Goal: Task Accomplishment & Management: Manage account settings

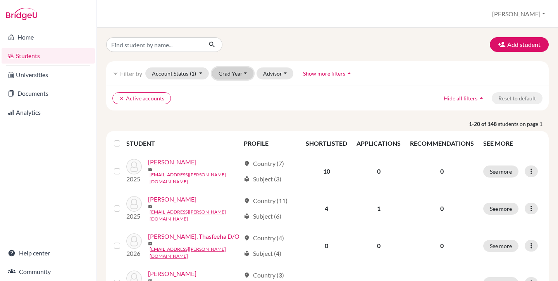
click at [228, 71] on button "Grad Year" at bounding box center [233, 73] width 42 height 12
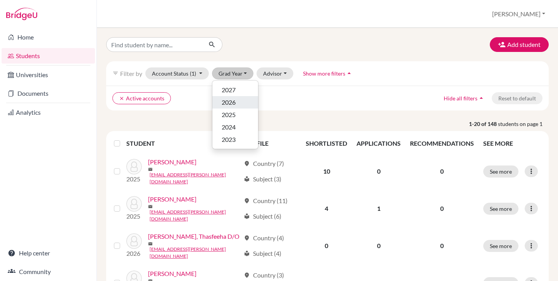
click at [235, 106] on span "2026" at bounding box center [229, 102] width 14 height 9
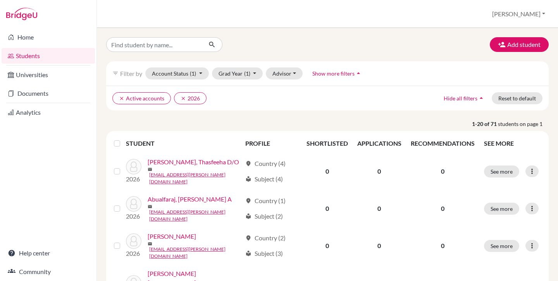
drag, startPoint x: 121, startPoint y: 142, endPoint x: 119, endPoint y: 146, distance: 4.0
click at [121, 142] on div at bounding box center [118, 143] width 9 height 9
click at [123, 139] on label at bounding box center [123, 139] width 0 height 0
click at [0, 0] on input "checkbox" at bounding box center [0, 0] width 0 height 0
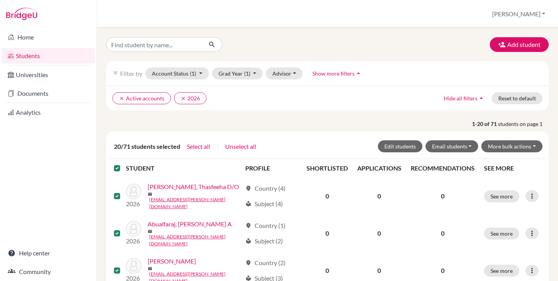
drag, startPoint x: 118, startPoint y: 168, endPoint x: 129, endPoint y: 147, distance: 23.6
click at [123, 164] on label at bounding box center [123, 164] width 0 height 0
click at [0, 0] on input "checkbox" at bounding box center [0, 0] width 0 height 0
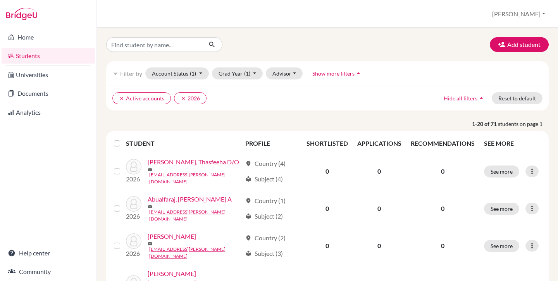
click at [161, 105] on div "clear Active accounts clear 2026 Hide all filters arrow_drop_up Reset to default" at bounding box center [327, 98] width 443 height 25
click at [35, 35] on link "Home" at bounding box center [48, 37] width 93 height 16
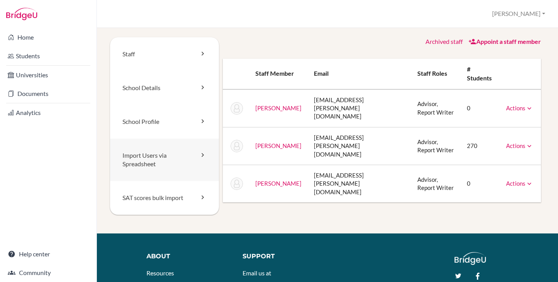
click at [157, 157] on link "Import Users via Spreadsheet" at bounding box center [164, 159] width 109 height 43
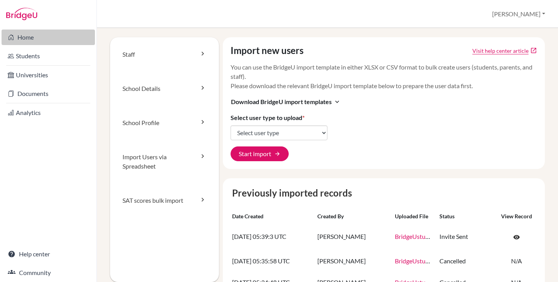
click at [38, 36] on link "Home" at bounding box center [48, 37] width 93 height 16
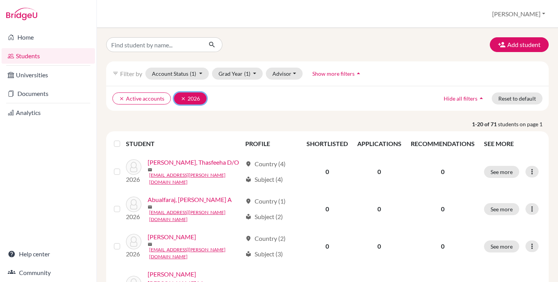
click at [178, 100] on button "clear 2026" at bounding box center [190, 98] width 33 height 12
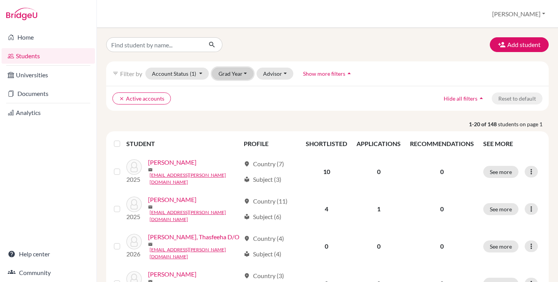
click at [247, 73] on button "Grad Year" at bounding box center [233, 73] width 42 height 12
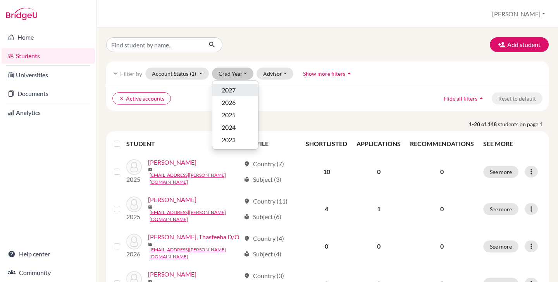
click at [244, 90] on div "2027" at bounding box center [235, 89] width 27 height 9
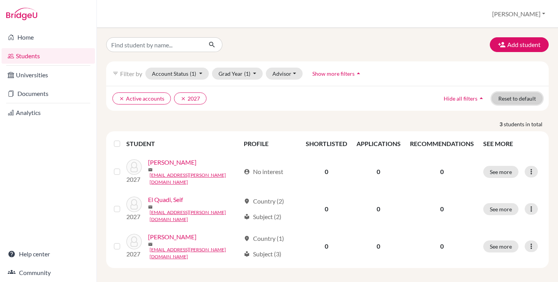
click at [526, 98] on button "Reset to default" at bounding box center [517, 98] width 51 height 12
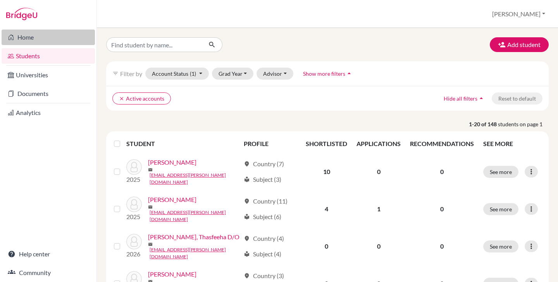
click at [31, 38] on link "Home" at bounding box center [48, 37] width 93 height 16
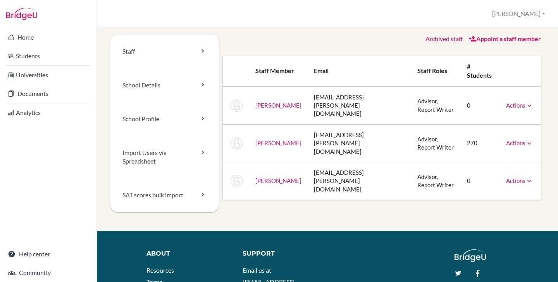
scroll to position [5, 0]
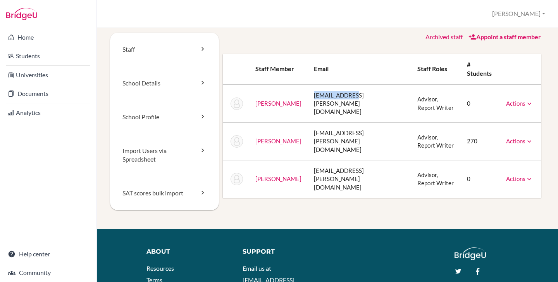
drag, startPoint x: 313, startPoint y: 86, endPoint x: 353, endPoint y: 88, distance: 39.2
click at [353, 88] on td "makhoulc@conti.sch.sa" at bounding box center [360, 104] width 104 height 38
click at [356, 88] on td "makhoulc@conti.sch.sa" at bounding box center [360, 104] width 104 height 38
click at [357, 88] on td "makhoulc@conti.sch.sa" at bounding box center [360, 104] width 104 height 38
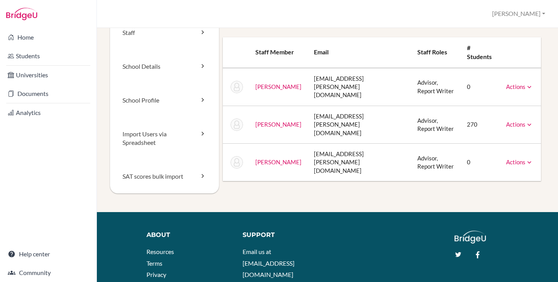
scroll to position [22, 0]
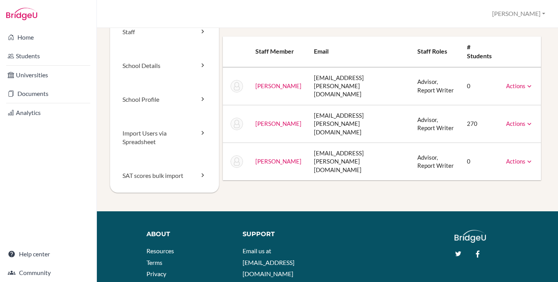
click at [526, 157] on icon at bounding box center [530, 161] width 8 height 8
click at [497, 191] on link "Archive" at bounding box center [500, 196] width 66 height 11
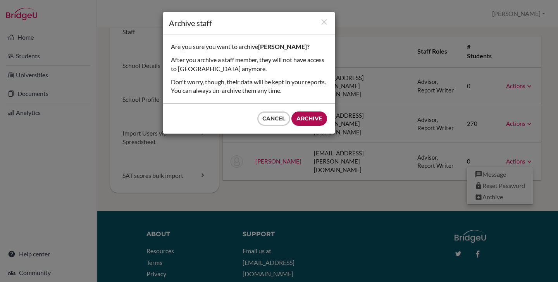
click at [323, 118] on input "Archive" at bounding box center [310, 118] width 36 height 14
type input "Archive"
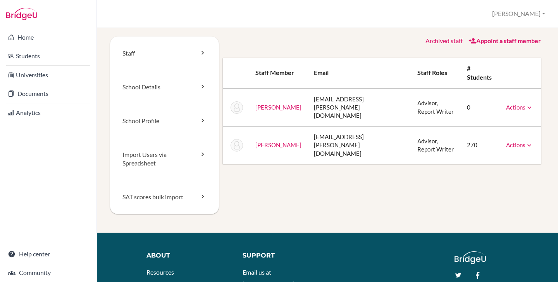
scroll to position [0, 0]
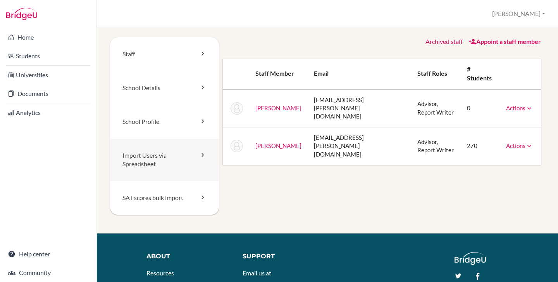
click at [161, 158] on link "Import Users via Spreadsheet" at bounding box center [164, 159] width 109 height 43
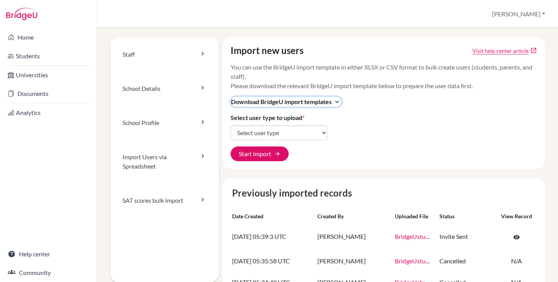
click at [274, 102] on span "Download BridgeU import templates" at bounding box center [281, 101] width 101 height 9
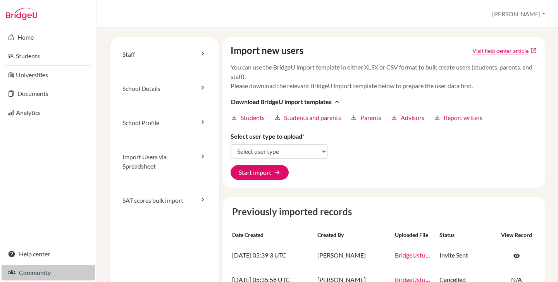
click at [52, 272] on link "Community" at bounding box center [48, 273] width 93 height 16
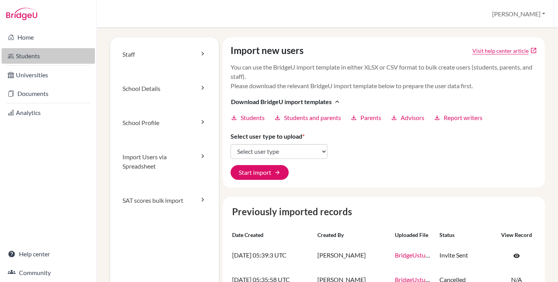
click at [33, 57] on link "Students" at bounding box center [48, 56] width 93 height 16
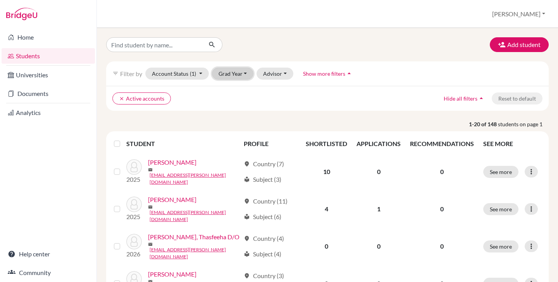
click at [232, 75] on button "Grad Year" at bounding box center [233, 73] width 42 height 12
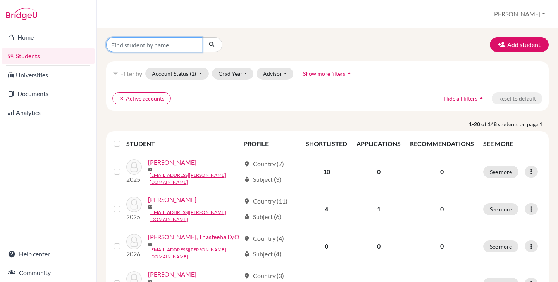
click at [156, 45] on input "Find student by name..." at bounding box center [154, 44] width 96 height 15
type input "dummy"
click button "submit" at bounding box center [212, 44] width 21 height 15
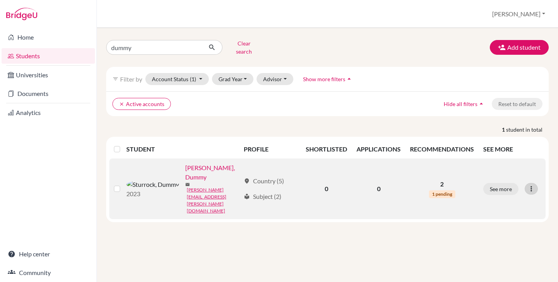
click at [532, 185] on icon at bounding box center [532, 189] width 8 height 8
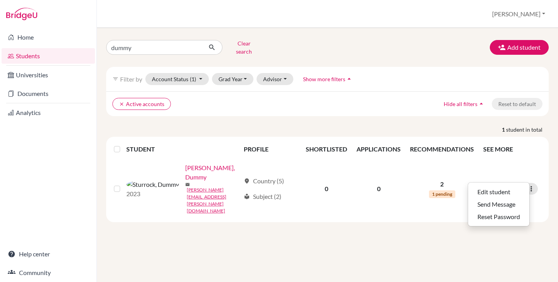
click at [363, 201] on div "dummy Clear search Add student filter_list Filter by Account Status (1) Active …" at bounding box center [328, 155] width 462 height 254
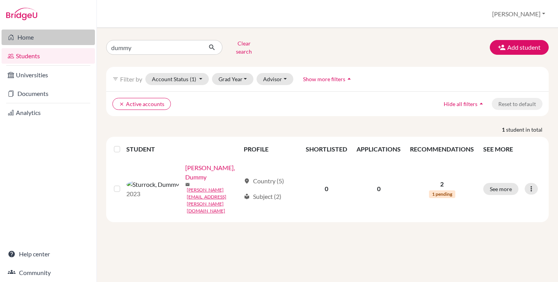
click at [47, 36] on link "Home" at bounding box center [48, 37] width 93 height 16
